Goal: Obtain resource: Obtain resource

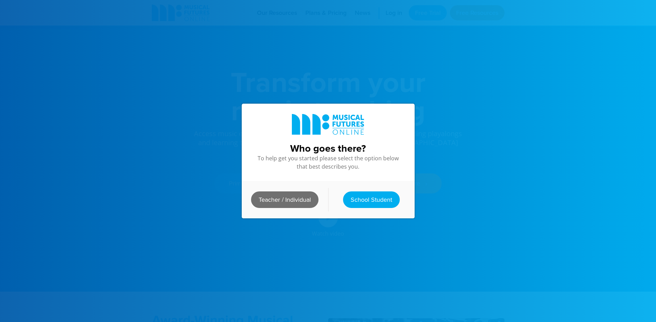
click at [298, 192] on link "Teacher / Individual" at bounding box center [284, 200] width 67 height 17
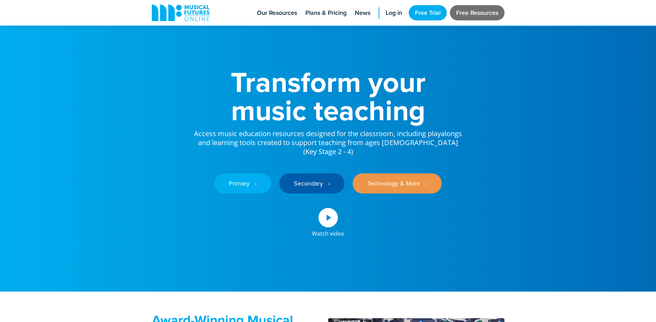
click at [475, 18] on link "Free Resources" at bounding box center [477, 12] width 55 height 15
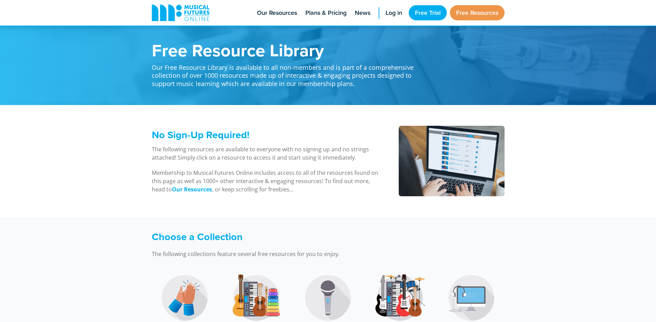
click at [477, 4] on li "Free Resources" at bounding box center [477, 13] width 55 height 26
click at [474, 19] on link "Free Resources" at bounding box center [477, 12] width 55 height 15
drag, startPoint x: 0, startPoint y: 0, endPoint x: 475, endPoint y: 21, distance: 475.1
click at [475, 21] on li "Free Resources" at bounding box center [477, 13] width 55 height 26
click at [476, 16] on link "Free Resources" at bounding box center [477, 12] width 55 height 15
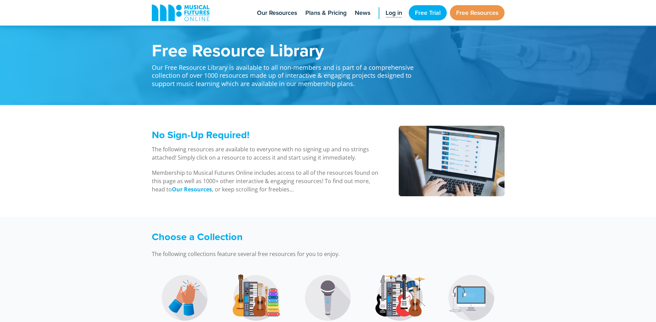
click at [383, 12] on link "Log in" at bounding box center [394, 13] width 24 height 26
